Goal: Book appointment/travel/reservation

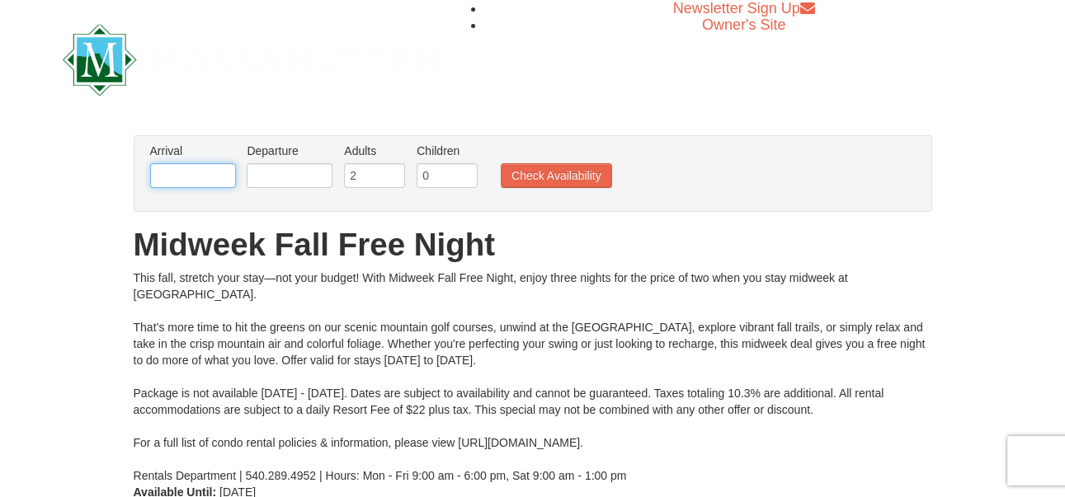
click at [201, 181] on input "text" at bounding box center [193, 175] width 86 height 25
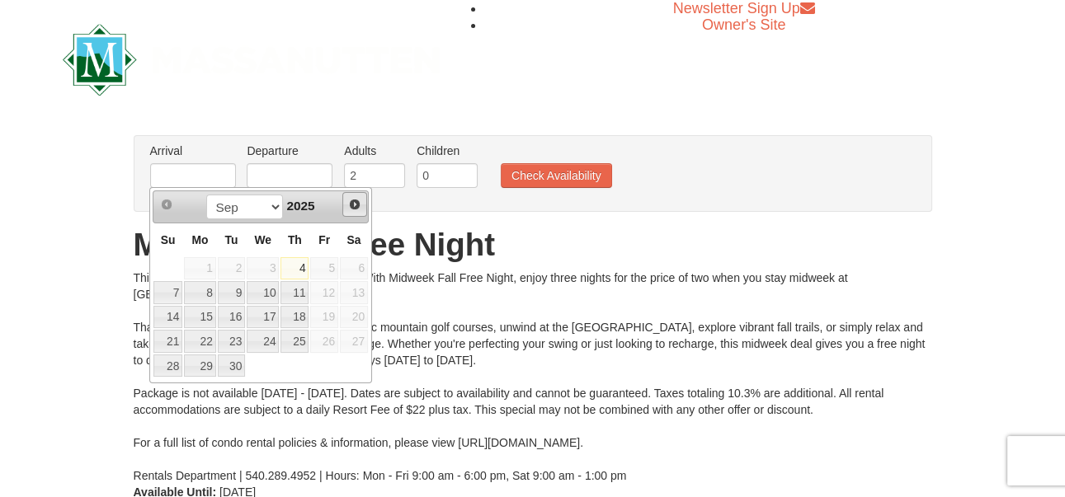
click at [351, 203] on span "Next" at bounding box center [354, 204] width 13 height 13
click at [205, 361] on link "27" at bounding box center [199, 366] width 31 height 23
type input "[DATE]"
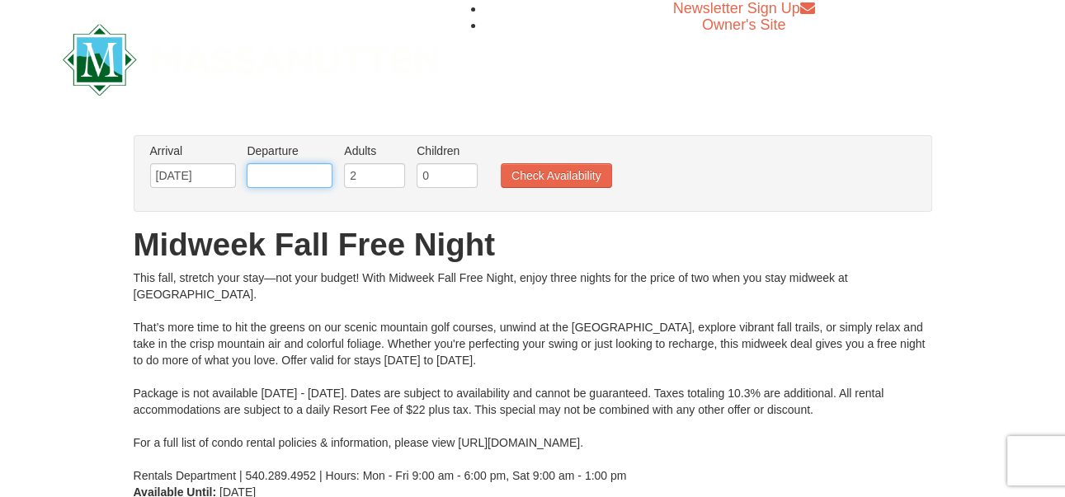
click at [290, 166] on input "text" at bounding box center [290, 175] width 86 height 25
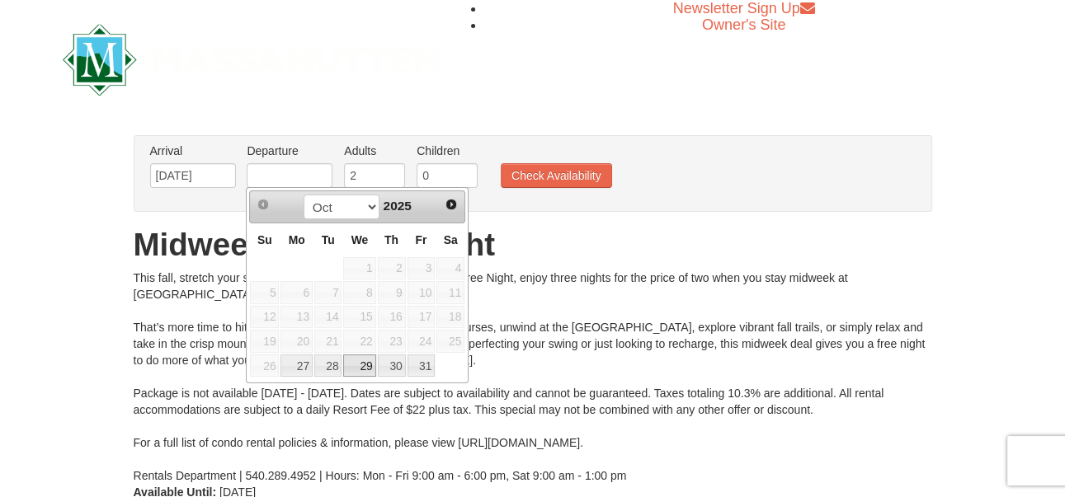
click at [361, 365] on link "29" at bounding box center [359, 366] width 32 height 23
type input "[DATE]"
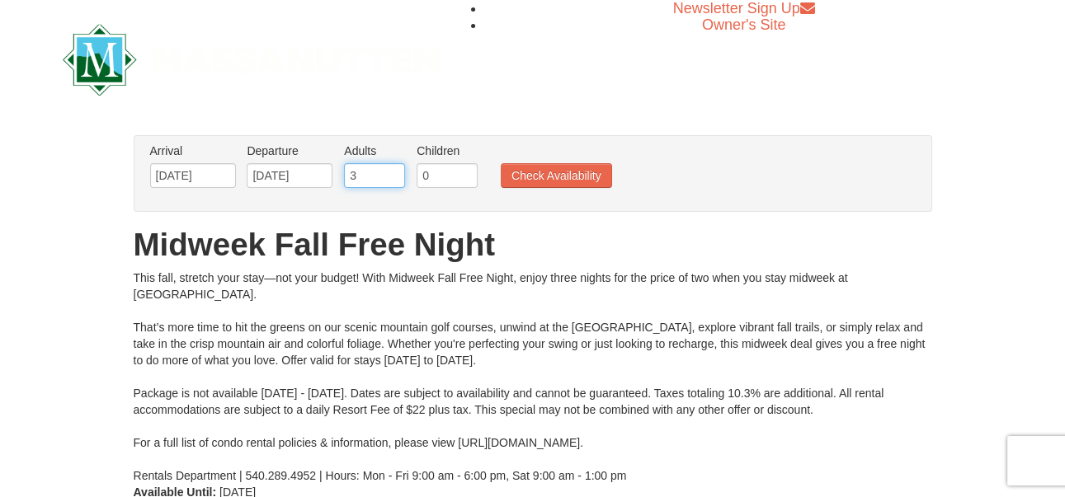
click at [385, 170] on input "3" at bounding box center [374, 175] width 61 height 25
click at [391, 179] on input "2" at bounding box center [374, 175] width 61 height 25
type input "1"
click at [391, 182] on input "1" at bounding box center [374, 175] width 61 height 25
click at [535, 177] on button "Check Availability" at bounding box center [556, 175] width 111 height 25
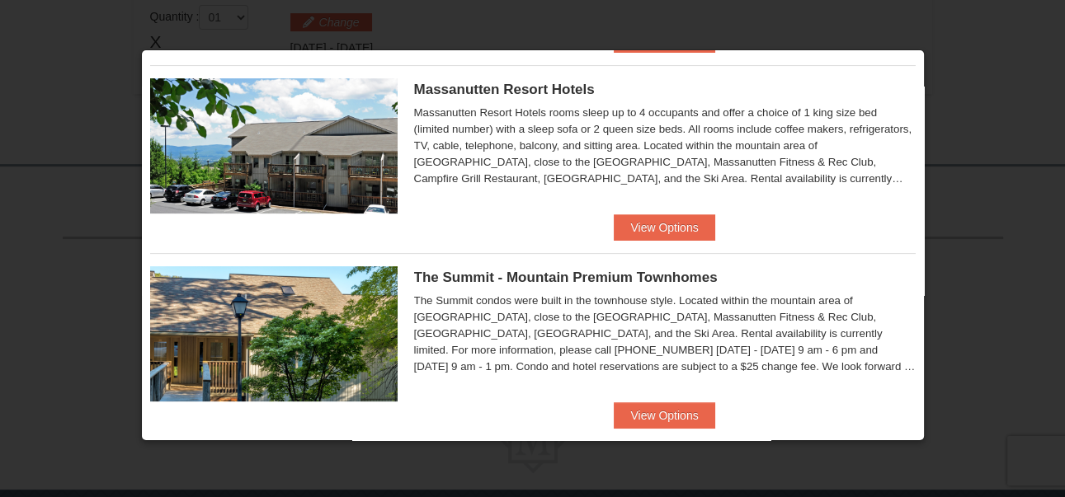
scroll to position [594, 0]
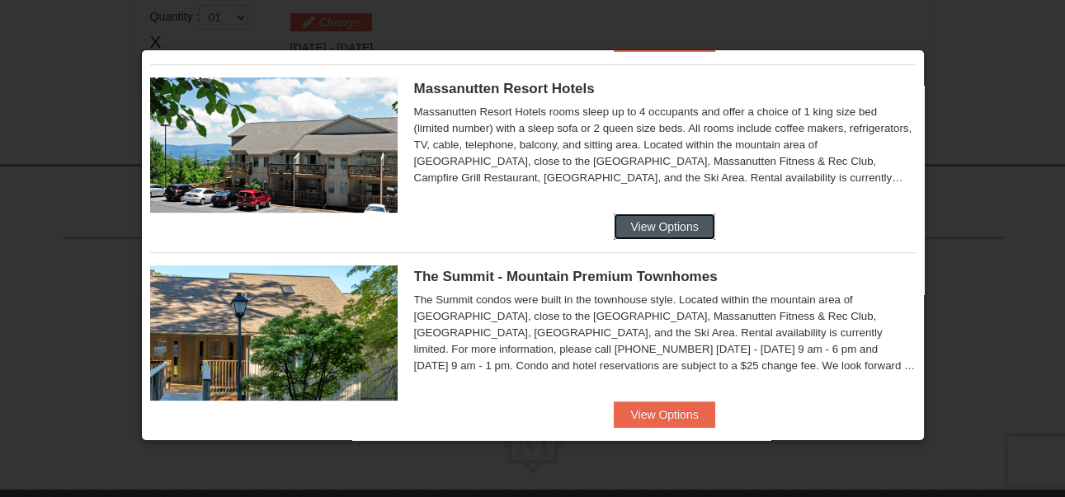
click at [623, 216] on button "View Options" at bounding box center [664, 227] width 101 height 26
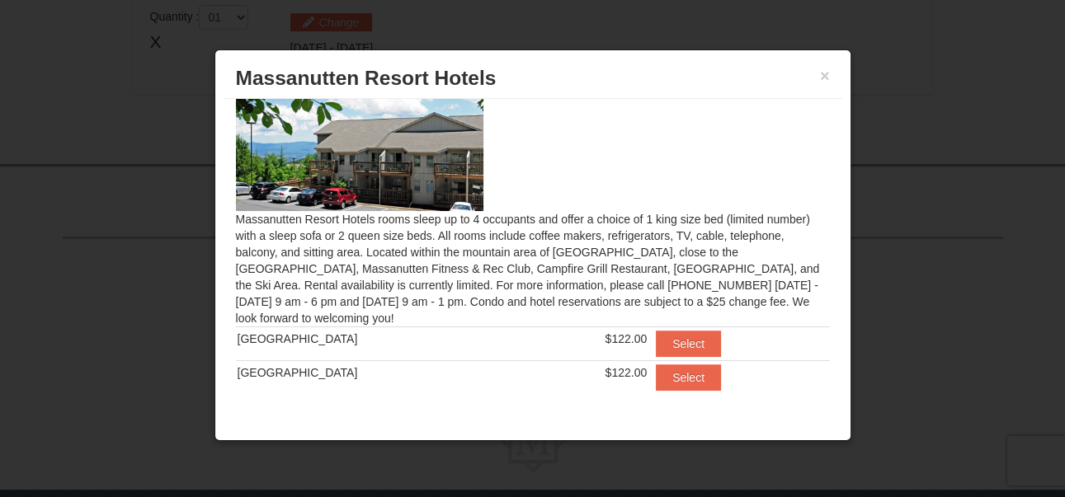
scroll to position [55, 0]
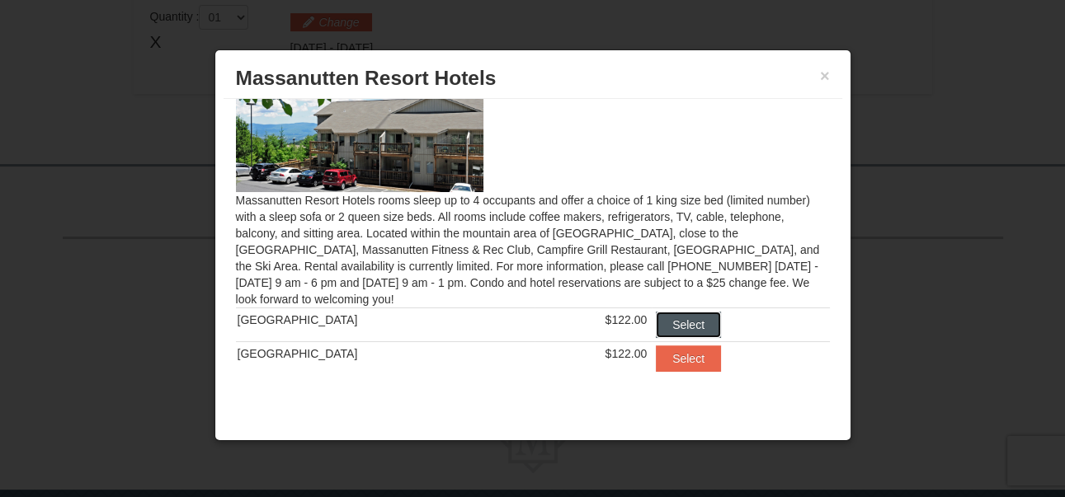
click at [672, 314] on button "Select" at bounding box center [688, 325] width 65 height 26
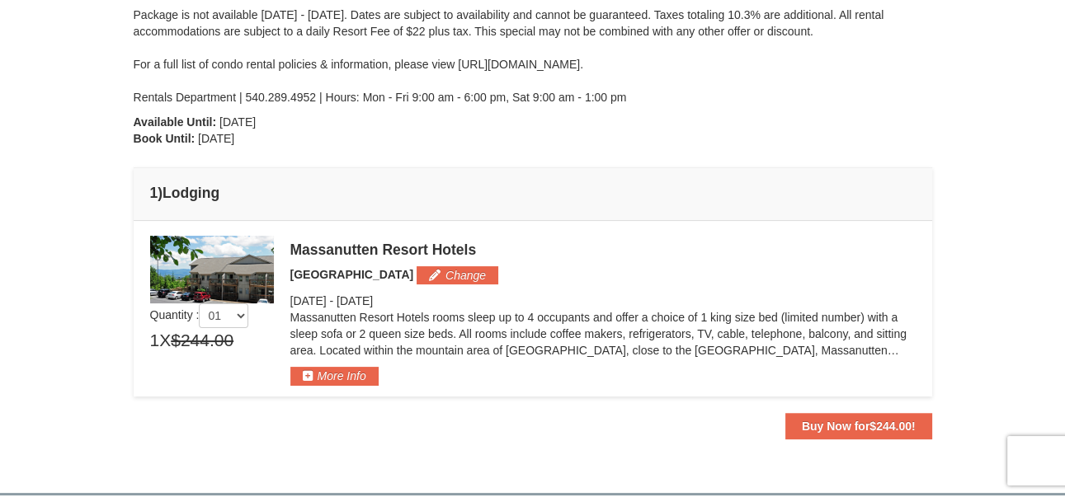
scroll to position [305, 0]
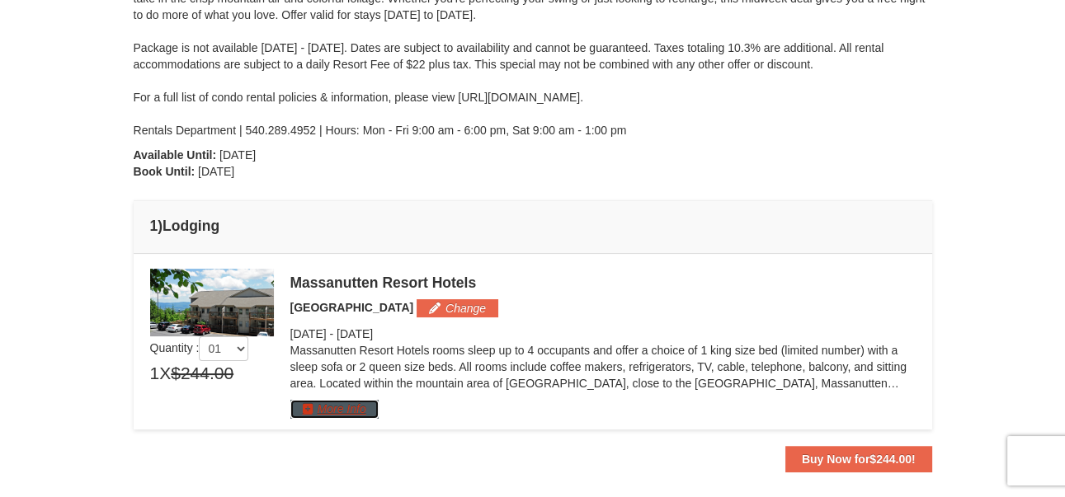
click at [370, 406] on button "More Info" at bounding box center [334, 409] width 88 height 18
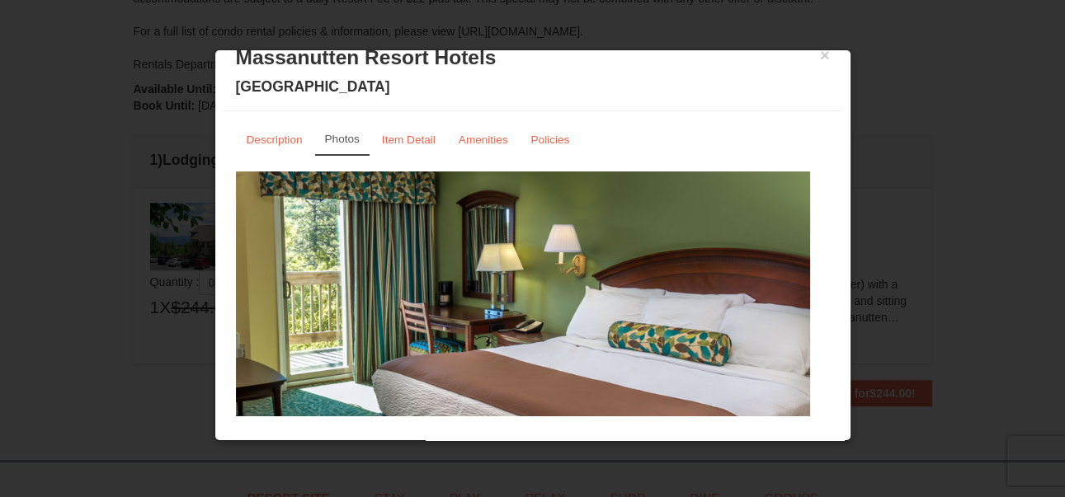
scroll to position [0, 0]
click at [474, 134] on small "Amenities" at bounding box center [484, 140] width 50 height 12
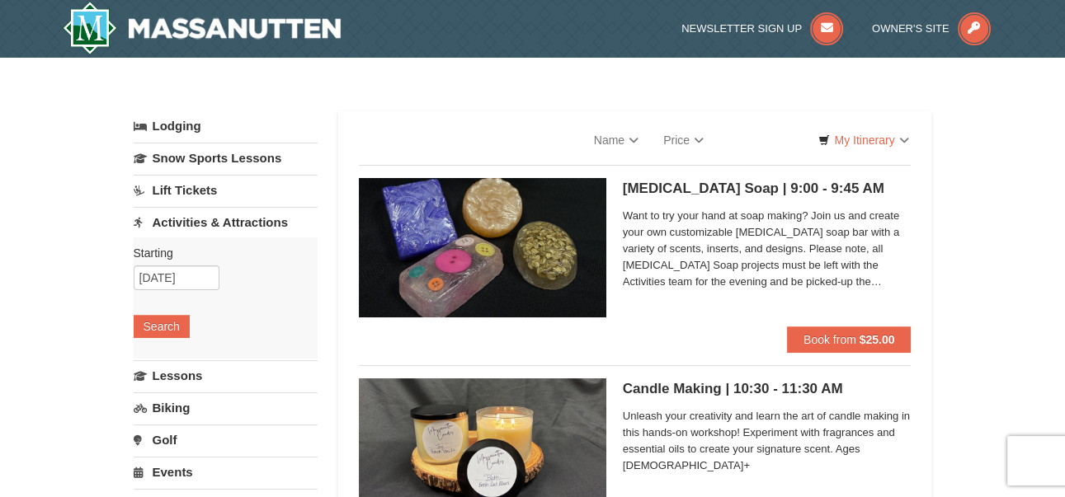
select select "9"
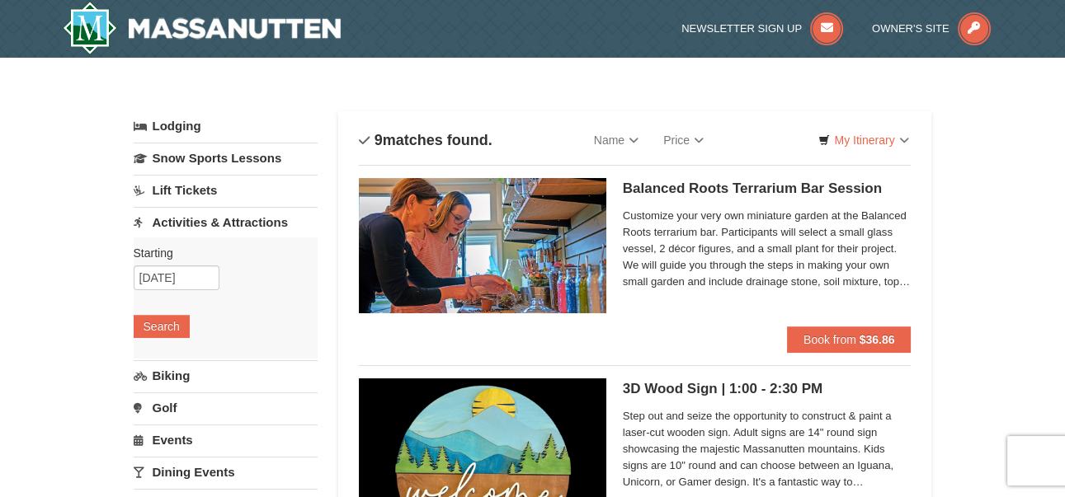
click at [163, 125] on link "Lodging" at bounding box center [226, 126] width 184 height 30
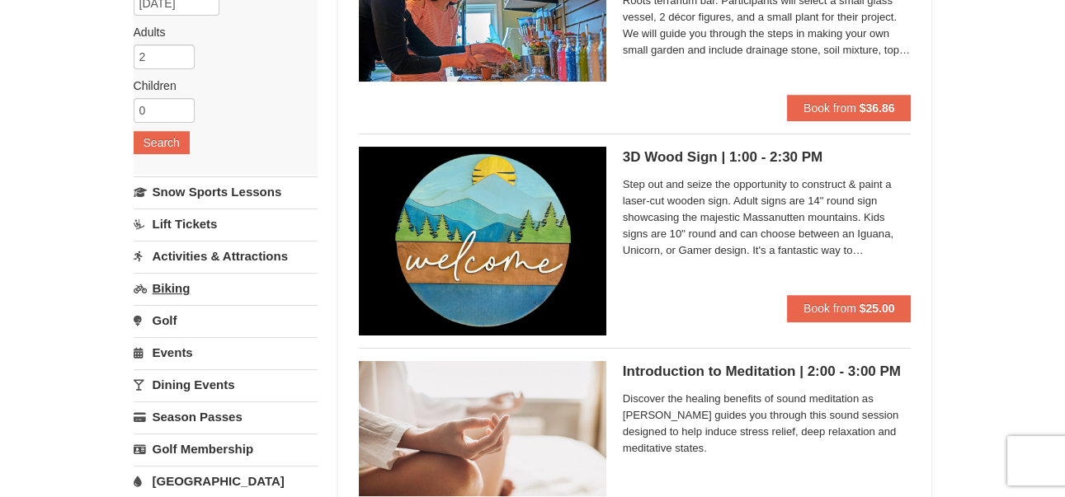
scroll to position [264, 0]
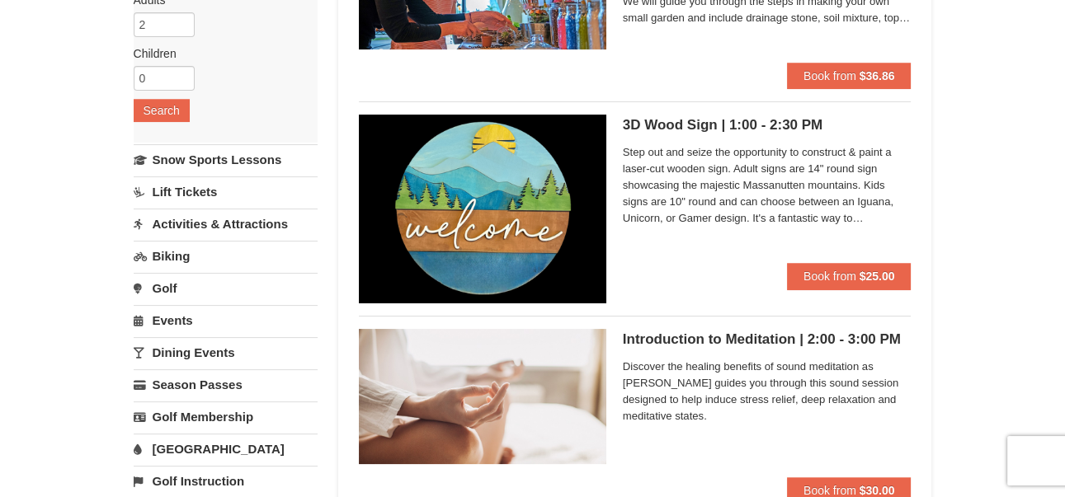
click at [217, 231] on link "Activities & Attractions" at bounding box center [226, 224] width 184 height 31
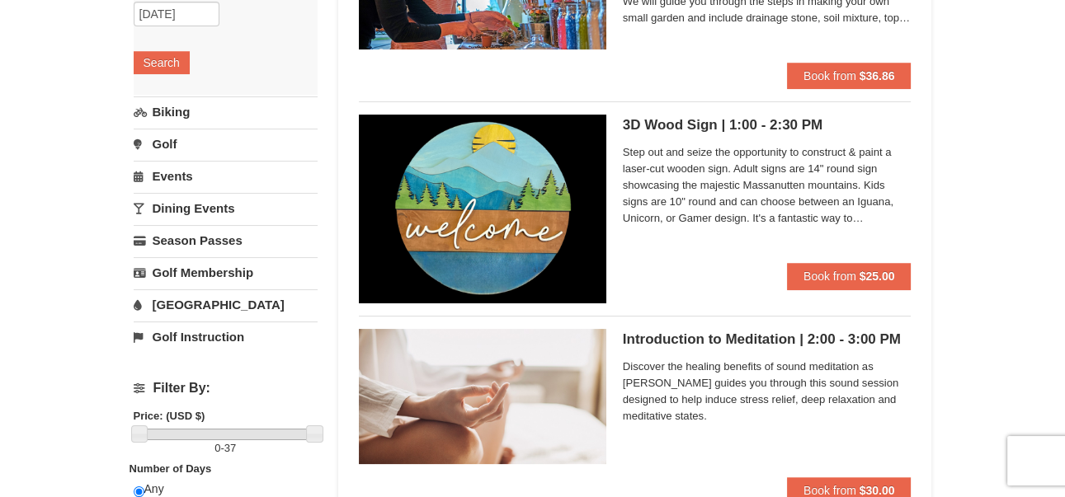
click at [215, 184] on link "Events" at bounding box center [226, 176] width 184 height 31
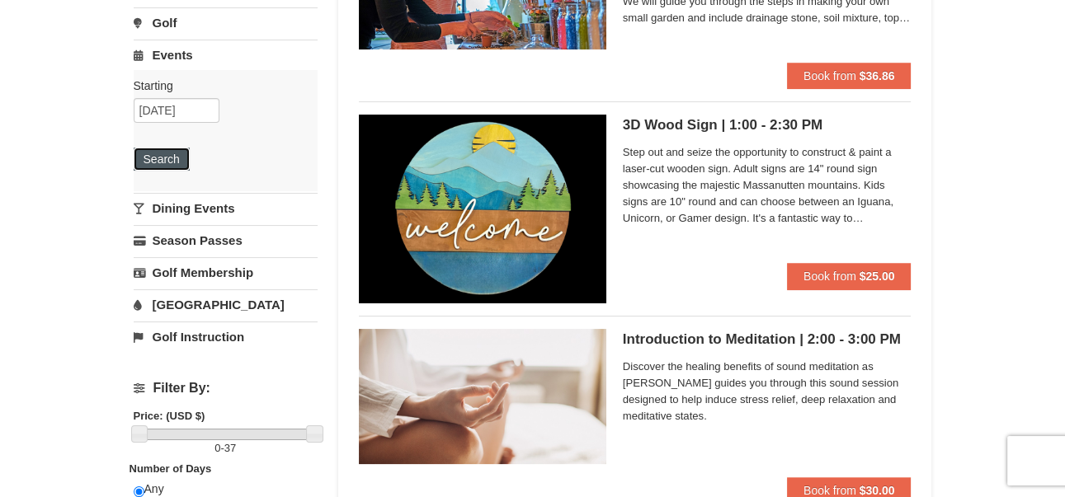
click at [173, 158] on button "Search" at bounding box center [162, 159] width 56 height 23
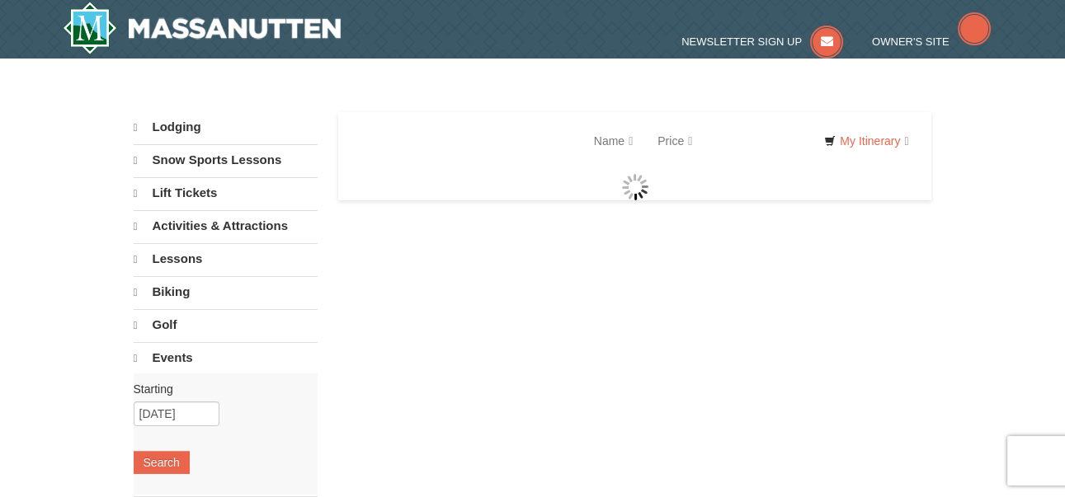
select select "9"
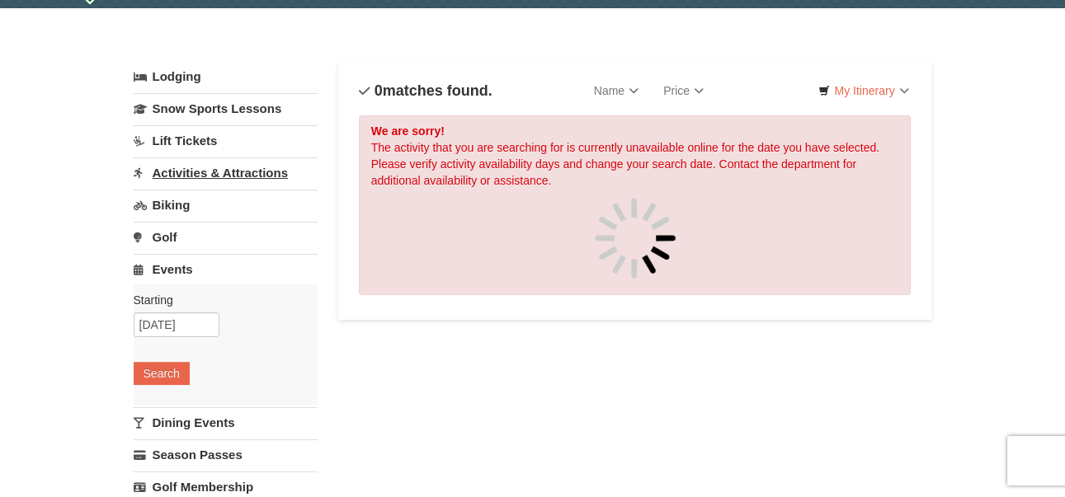
scroll to position [132, 0]
